Goal: Task Accomplishment & Management: Use online tool/utility

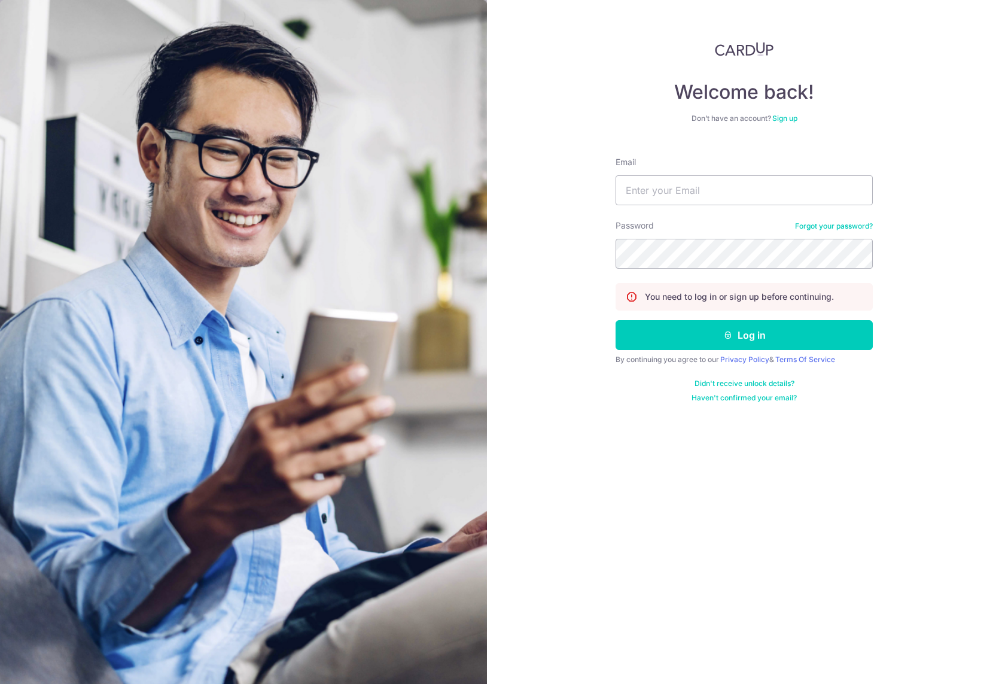
type input "[PERSON_NAME][EMAIL_ADDRESS][DOMAIN_NAME]"
click at [708, 352] on form "Email jason@bespokehabitatshen.com Password Forgot your password? You need to l…" at bounding box center [744, 274] width 257 height 255
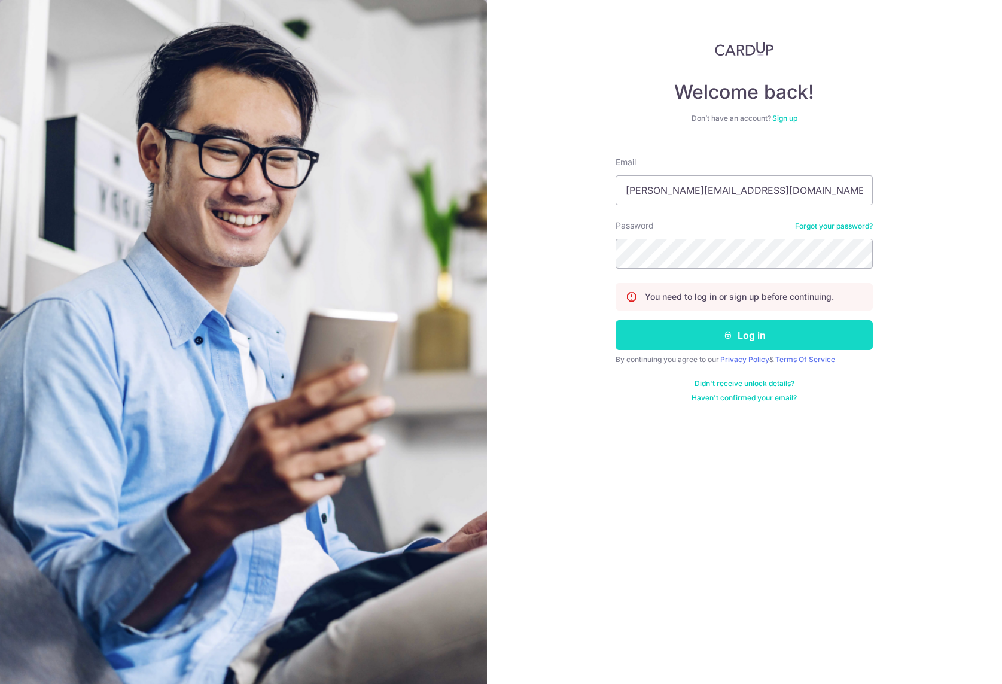
click at [725, 337] on icon "submit" at bounding box center [728, 335] width 10 height 10
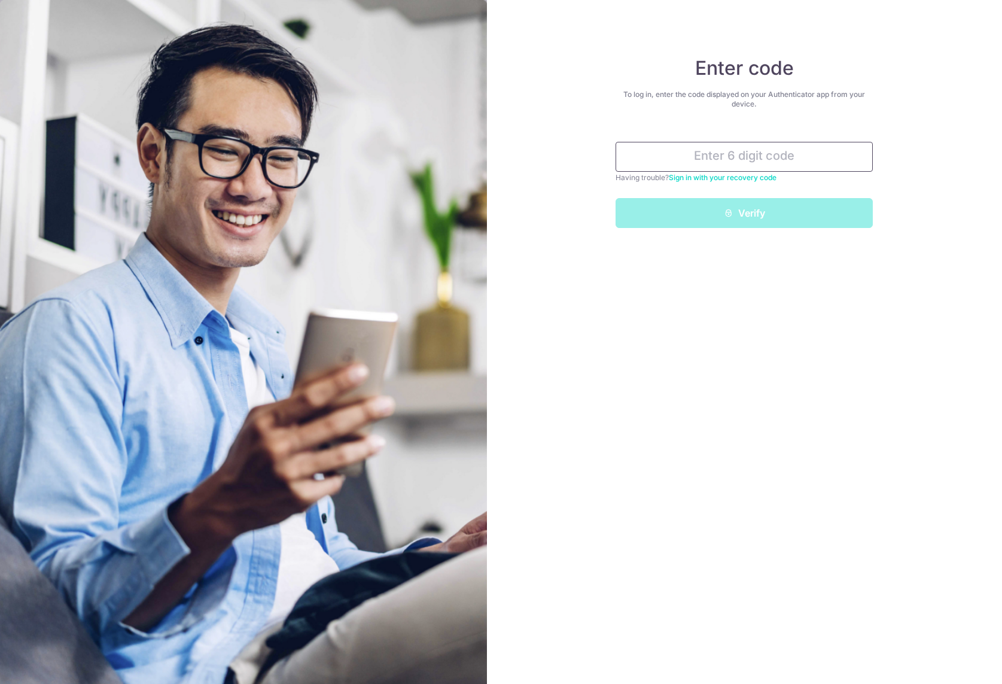
click at [715, 167] on input "text" at bounding box center [744, 157] width 257 height 30
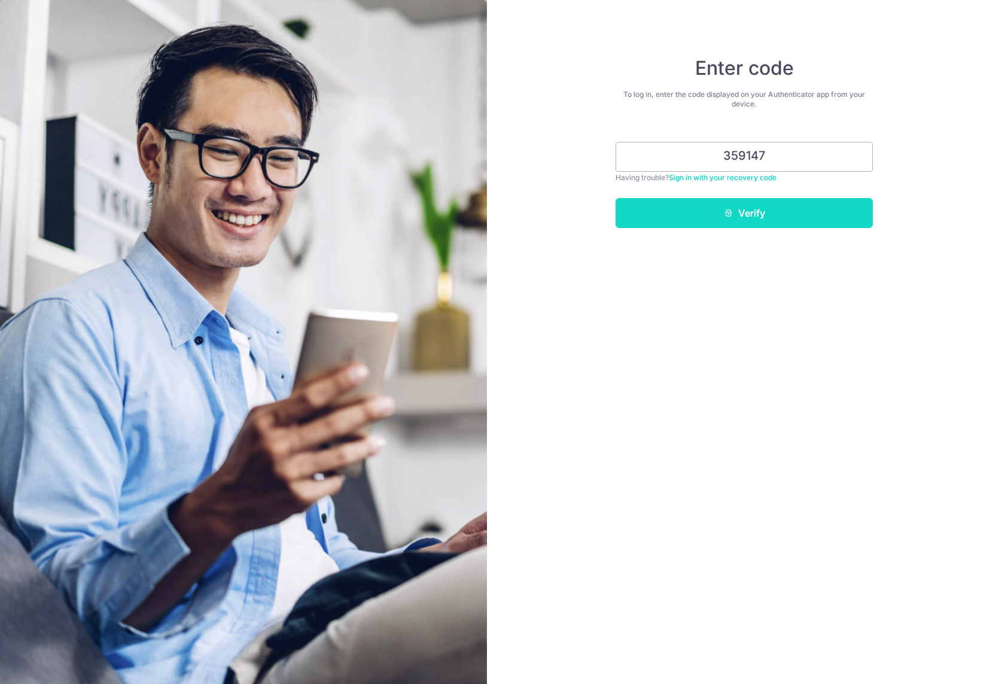
type input "359147"
click at [740, 219] on button "Verify" at bounding box center [744, 213] width 257 height 30
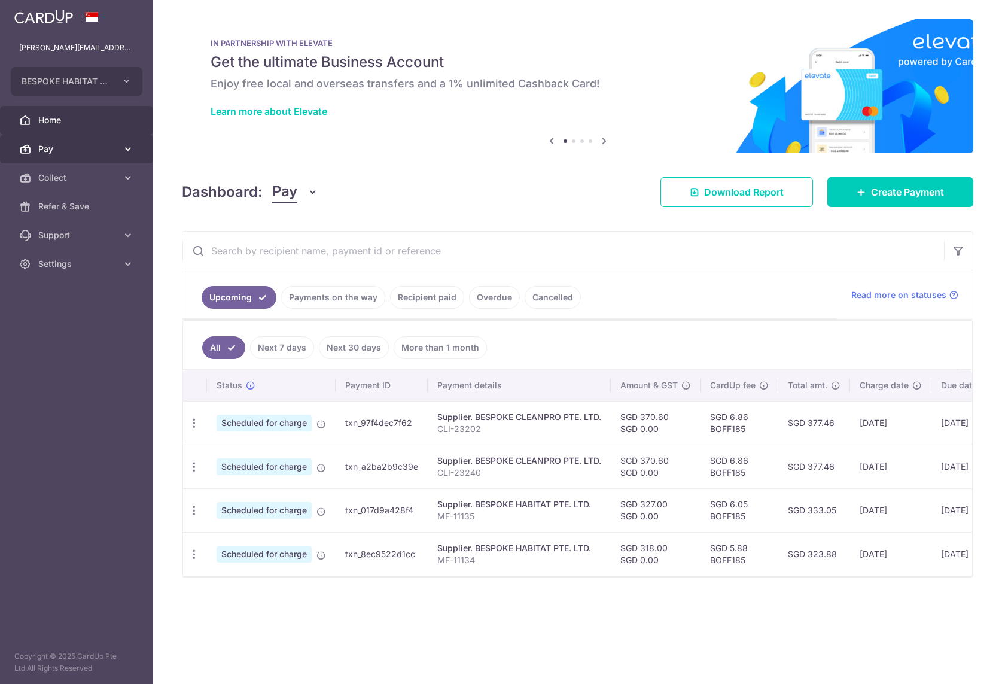
click at [86, 154] on span "Pay" at bounding box center [77, 149] width 79 height 12
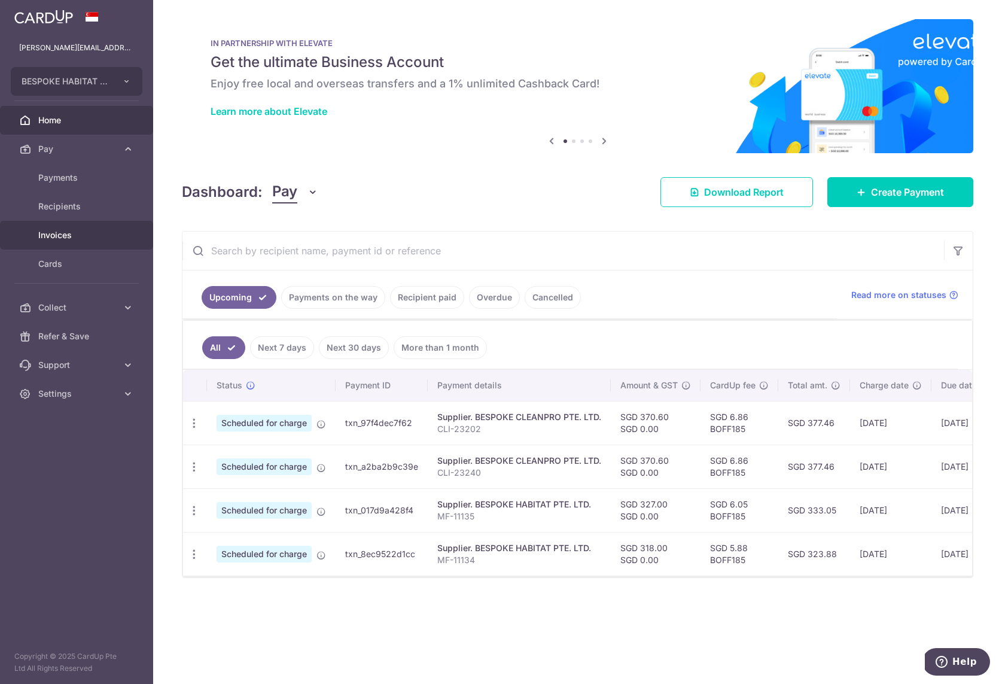
click at [55, 238] on span "Invoices" at bounding box center [77, 235] width 79 height 12
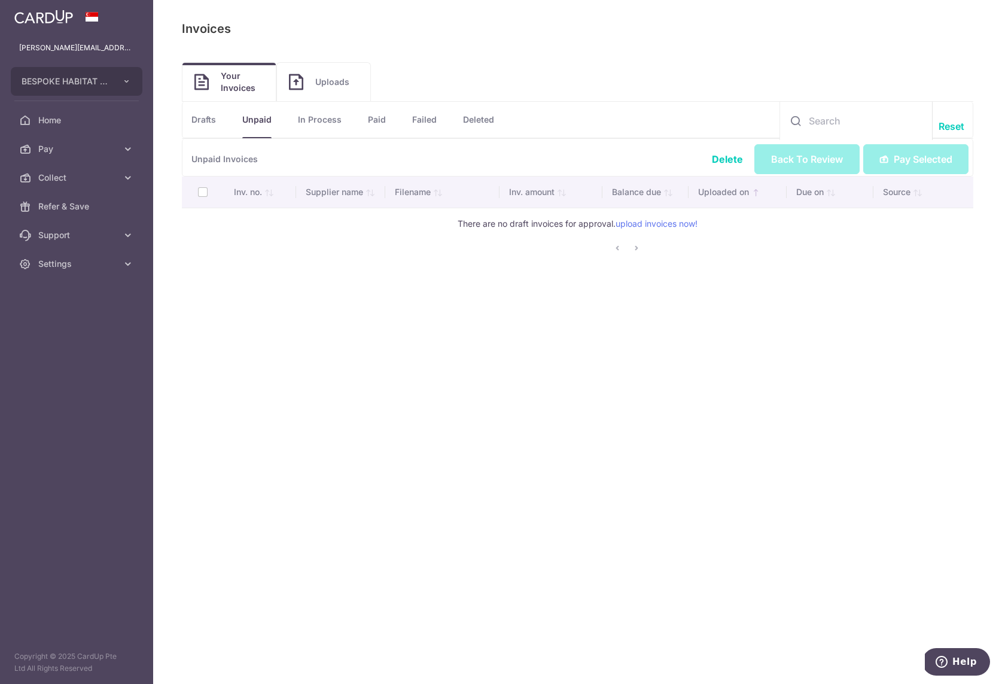
click at [316, 95] on link "Uploads" at bounding box center [323, 82] width 93 height 38
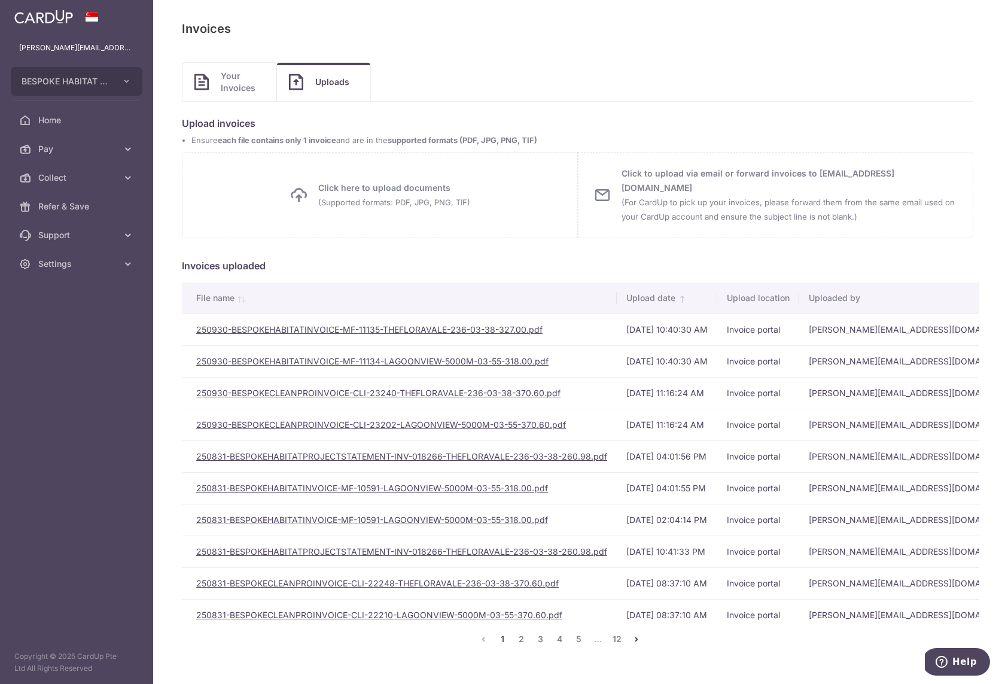
click at [394, 219] on div "Click here to upload documents (Supported formats: PDF, JPG, PNG, TIF) Uploadin…" at bounding box center [380, 195] width 396 height 86
